Goal: Information Seeking & Learning: Learn about a topic

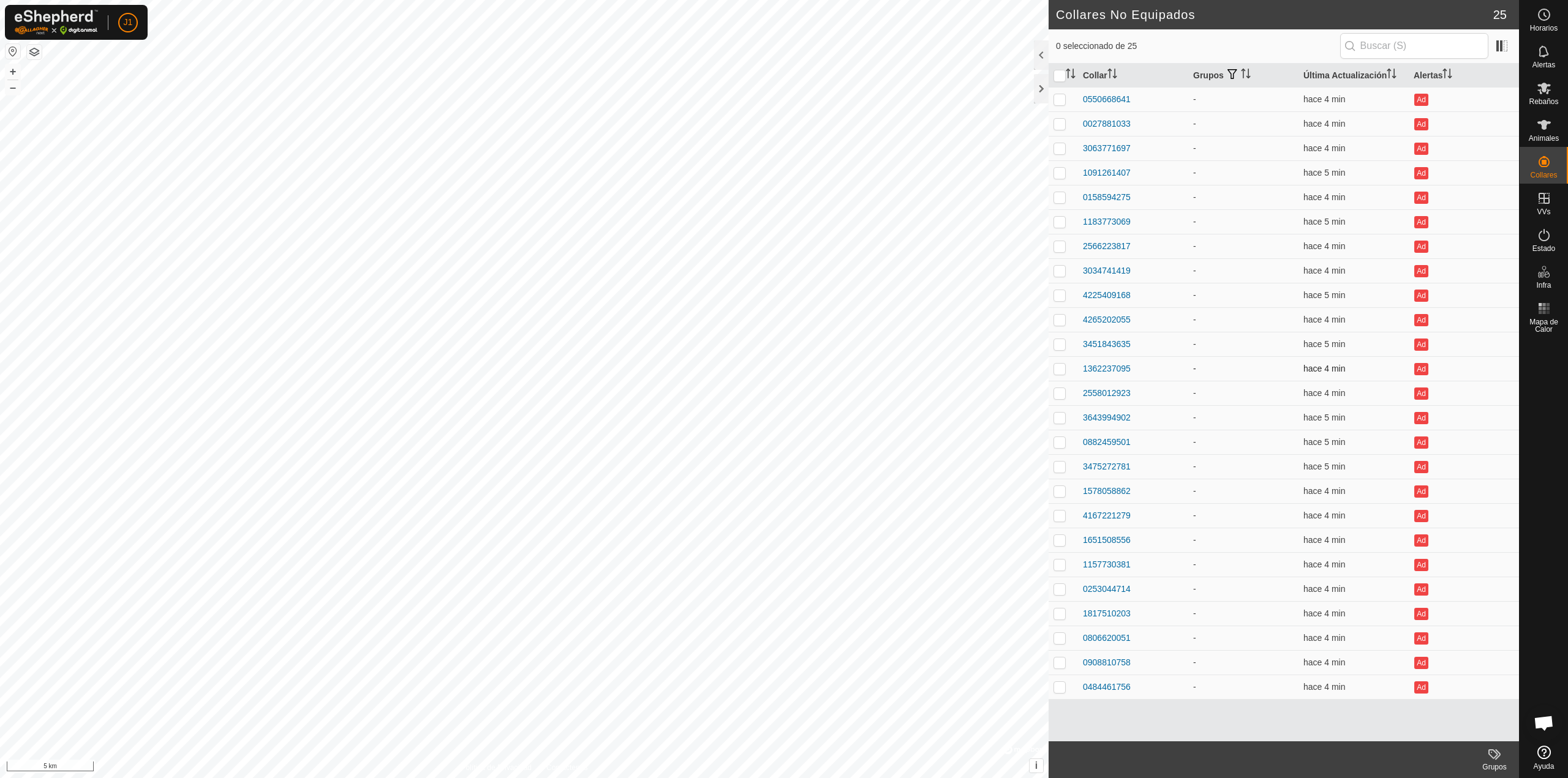
click at [1094, 359] on td "1362237095" at bounding box center [1133, 368] width 110 height 24
click at [1096, 363] on div "1362237095" at bounding box center [1107, 368] width 48 height 13
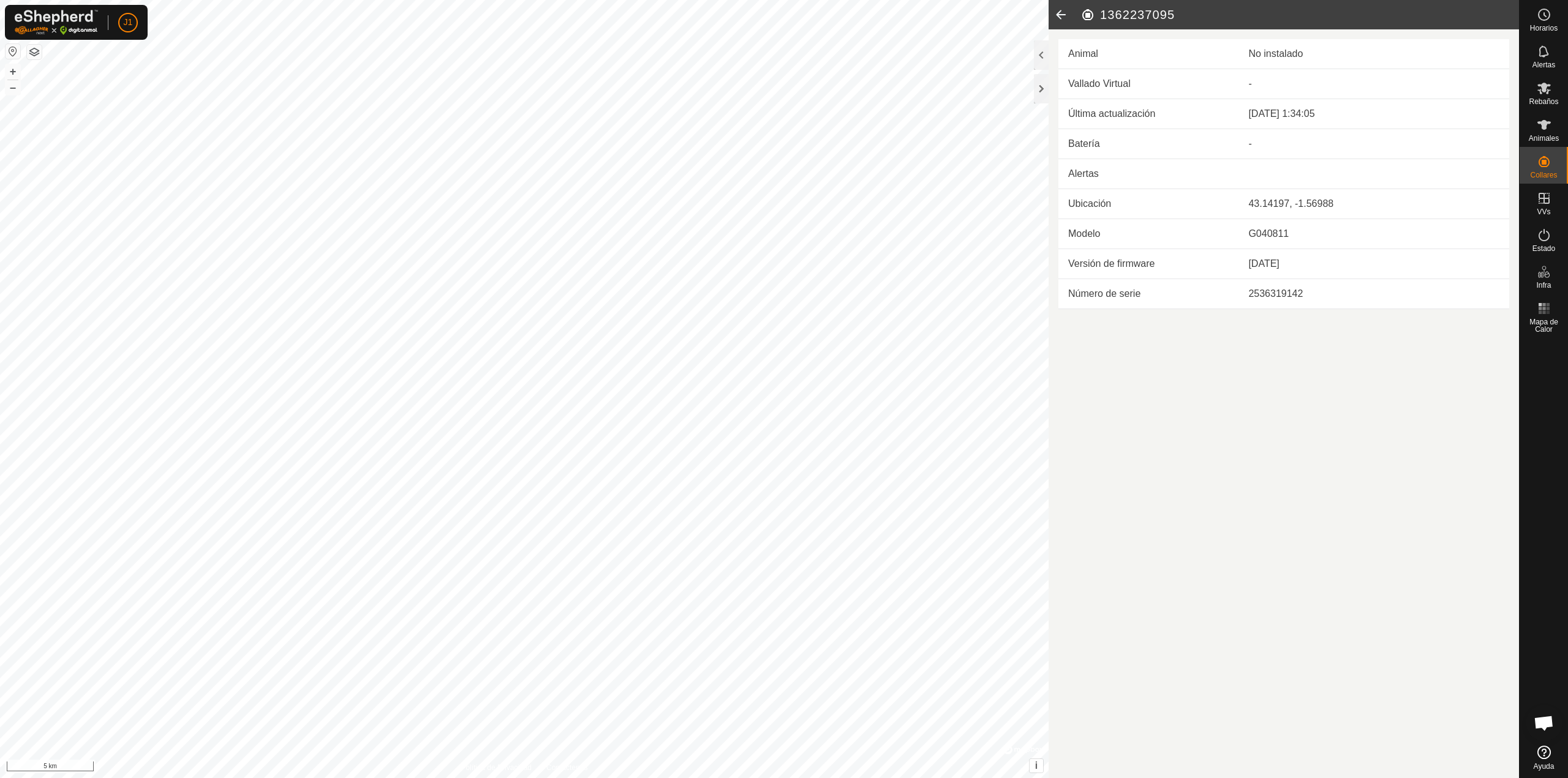
click at [1063, 6] on icon at bounding box center [1060, 14] width 24 height 29
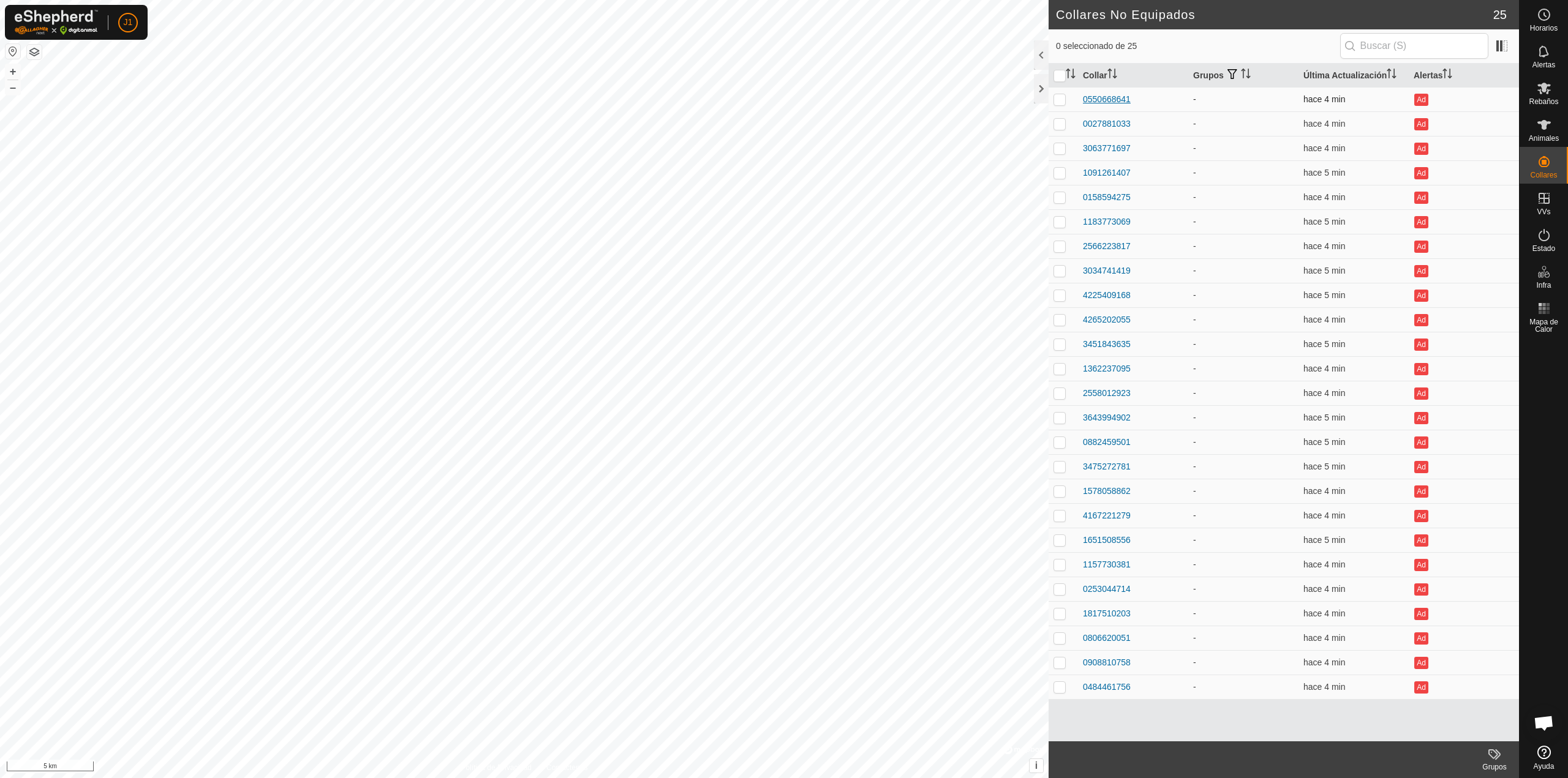
click at [1108, 96] on div "0550668641" at bounding box center [1107, 99] width 48 height 13
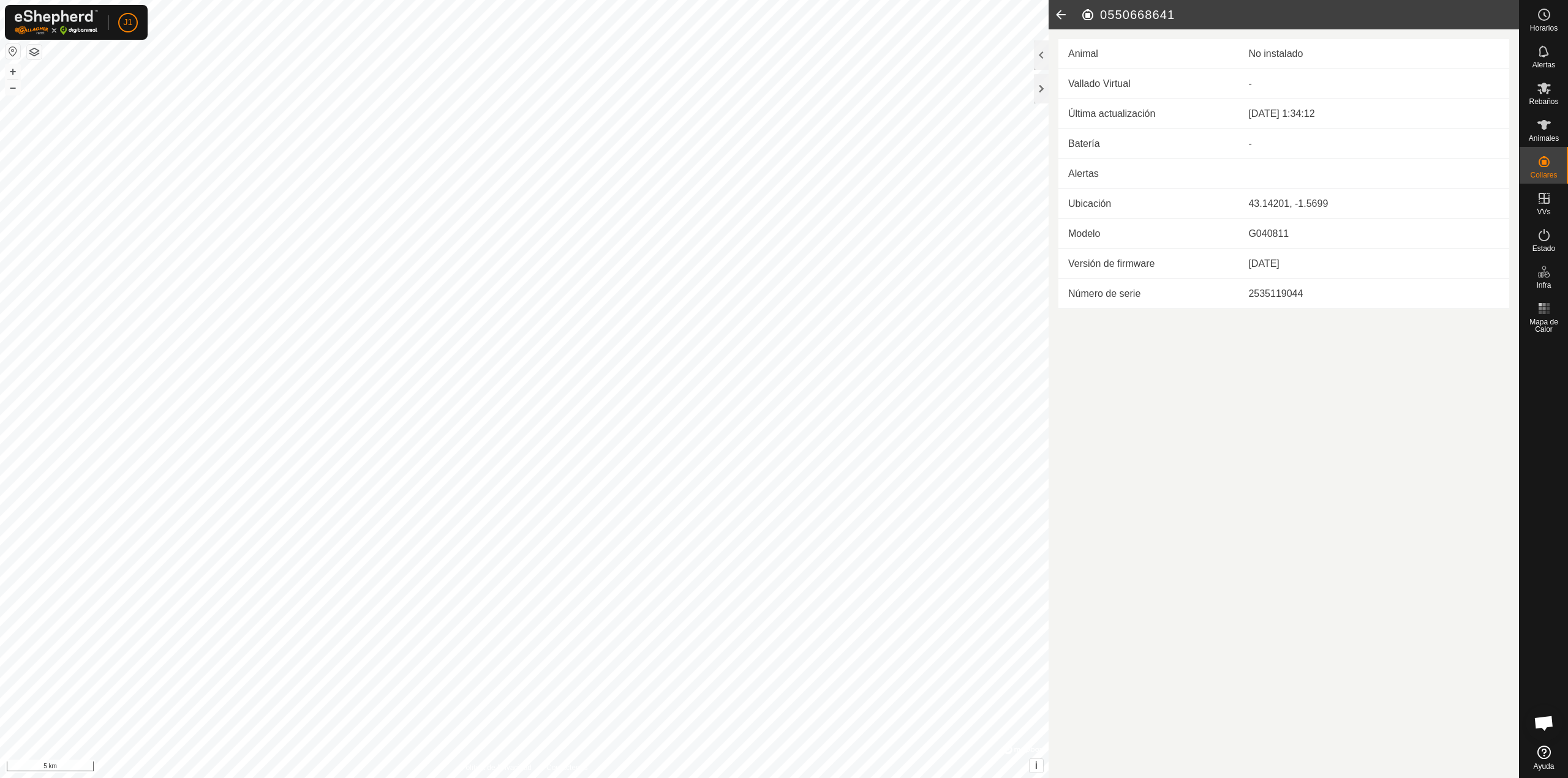
click at [1066, 19] on icon at bounding box center [1060, 14] width 24 height 29
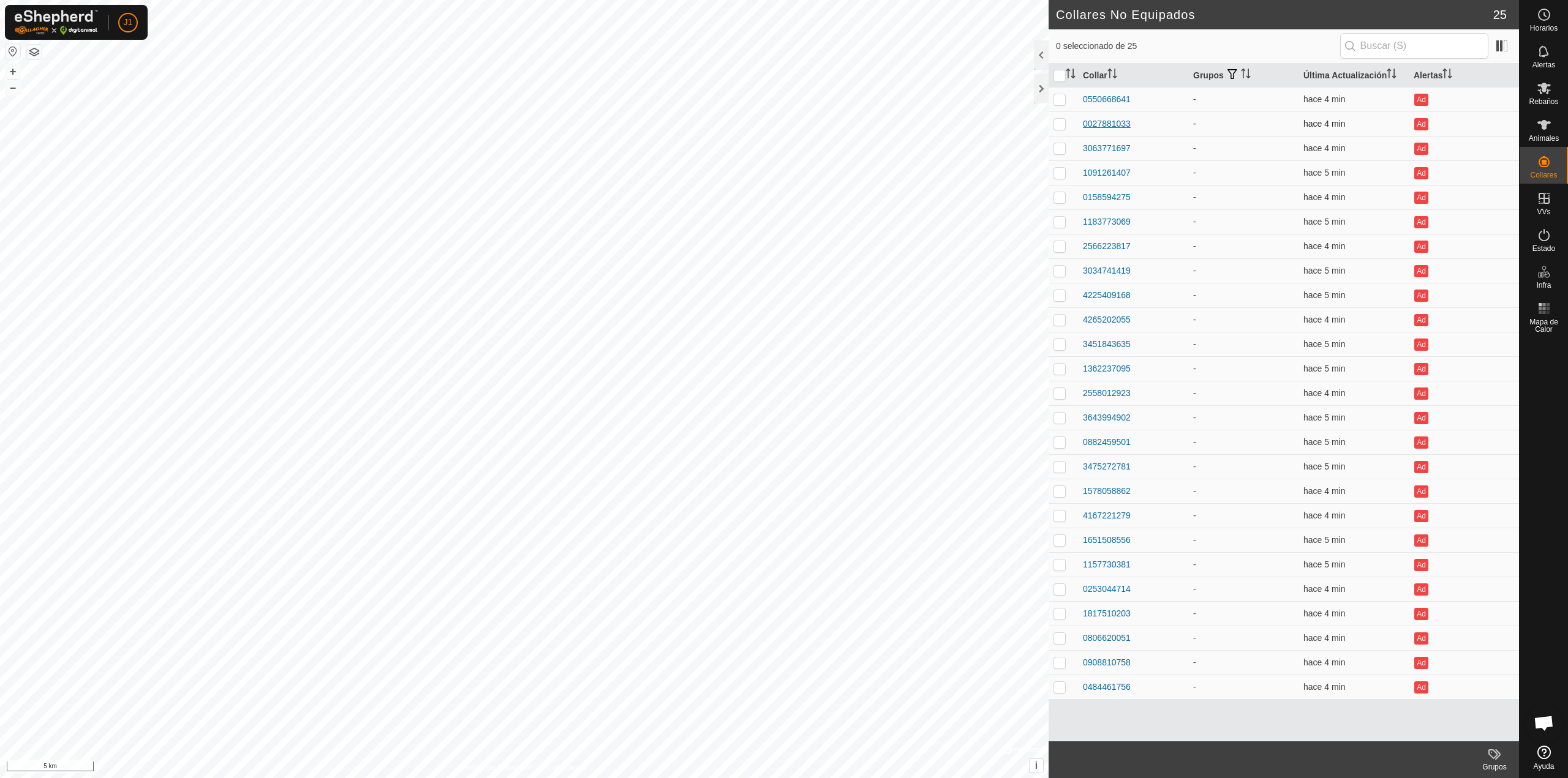
click at [1104, 117] on div "0027881033" at bounding box center [1107, 124] width 48 height 13
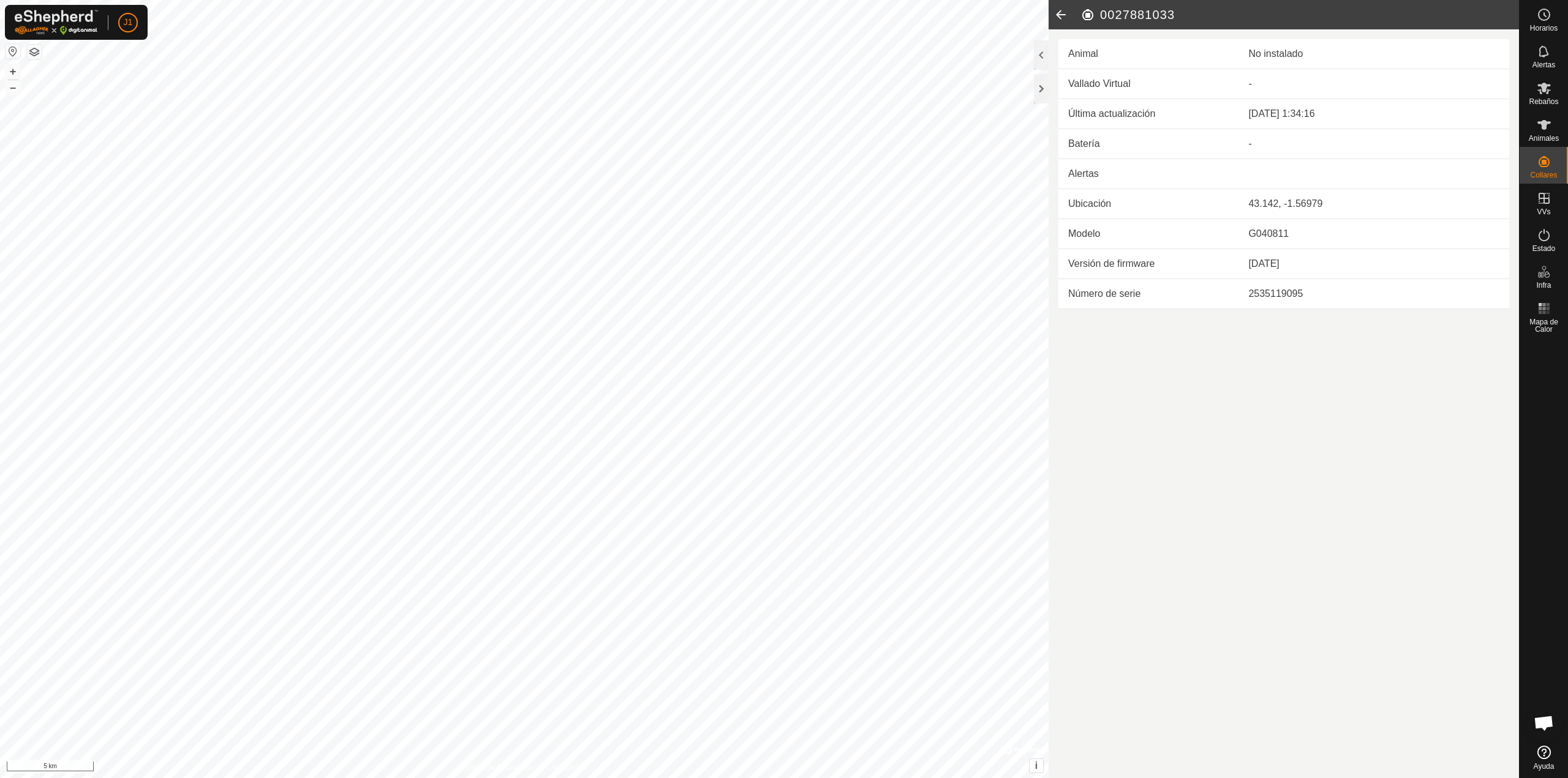
click at [1064, 13] on icon at bounding box center [1060, 14] width 24 height 29
